Goal: Check status: Check status

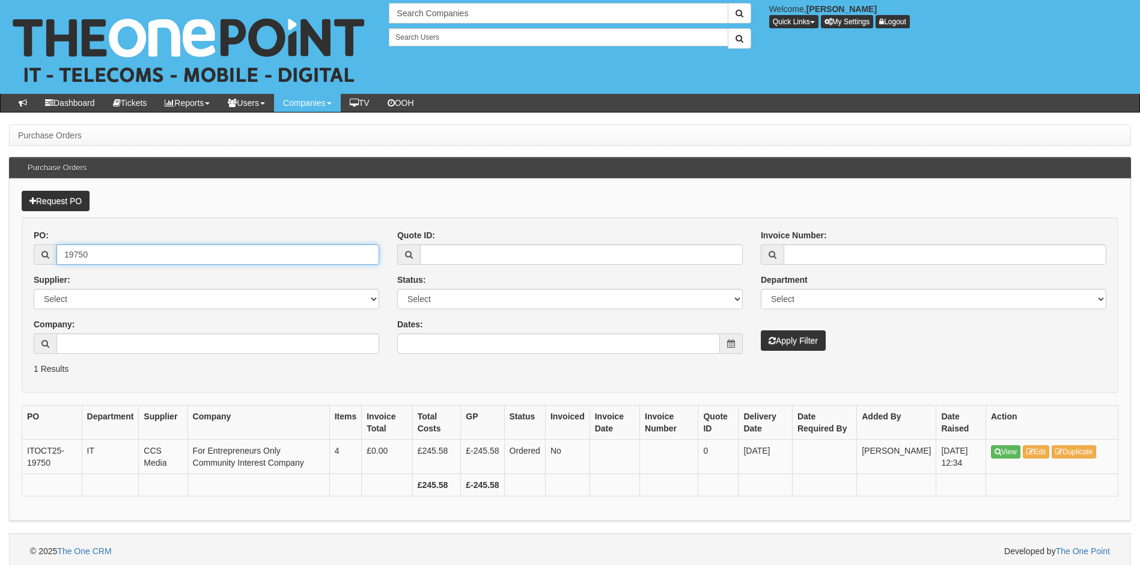
drag, startPoint x: 114, startPoint y: 256, endPoint x: 44, endPoint y: 257, distance: 69.7
click at [44, 257] on div "19750" at bounding box center [207, 254] width 346 height 20
type input "18276"
click at [761, 330] on button "Apply Filter" at bounding box center [793, 340] width 65 height 20
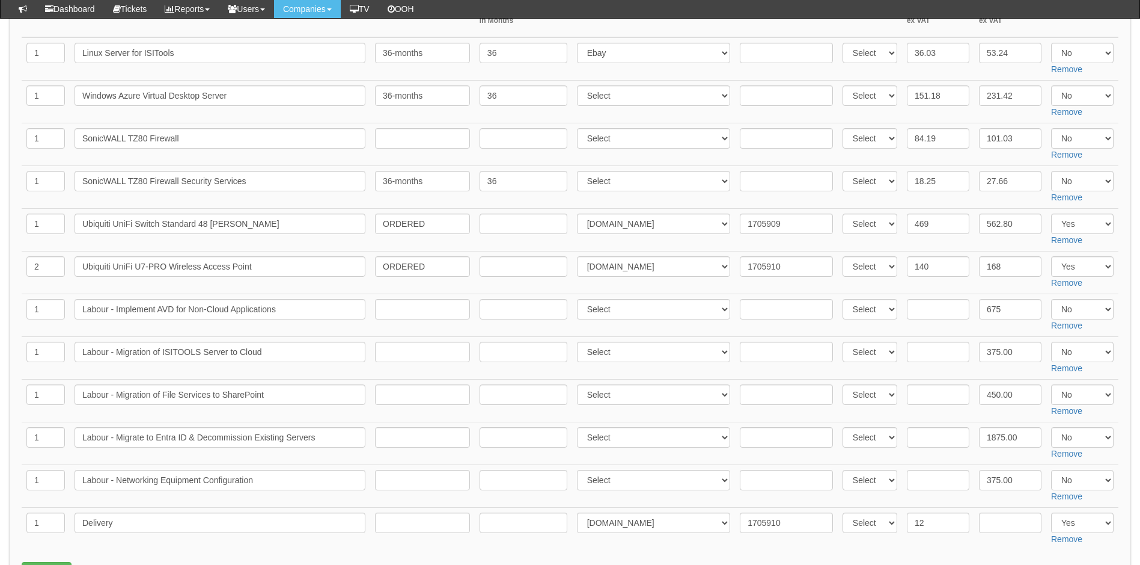
scroll to position [60, 0]
